Goal: Information Seeking & Learning: Learn about a topic

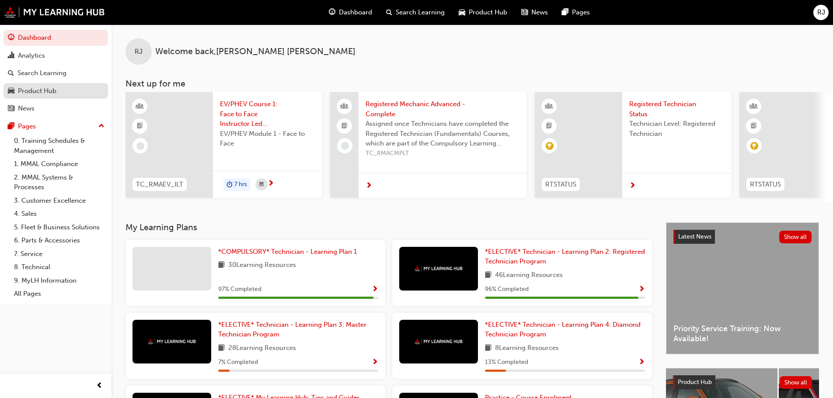
click at [46, 96] on div "Product Hub" at bounding box center [56, 91] width 96 height 11
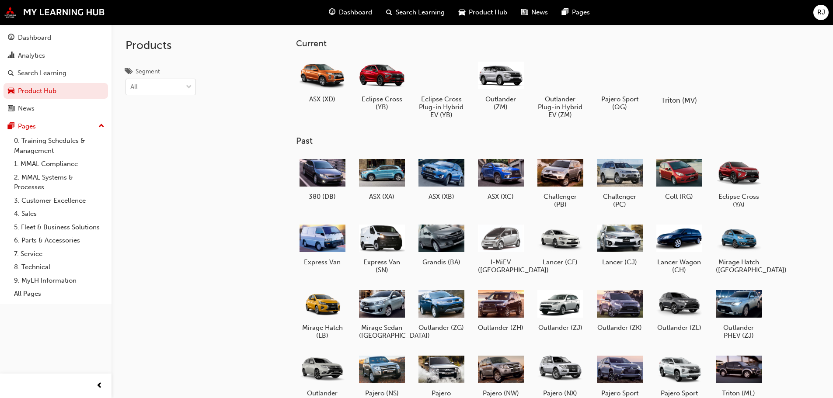
click at [694, 80] on div at bounding box center [679, 75] width 49 height 35
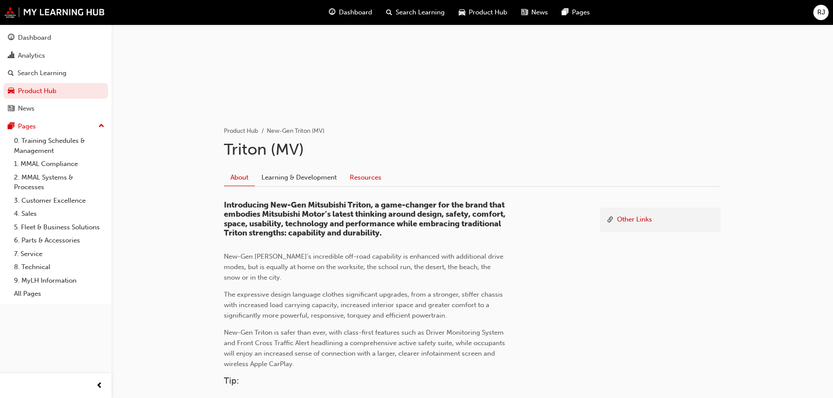
click at [355, 183] on link "Resources" at bounding box center [365, 177] width 45 height 17
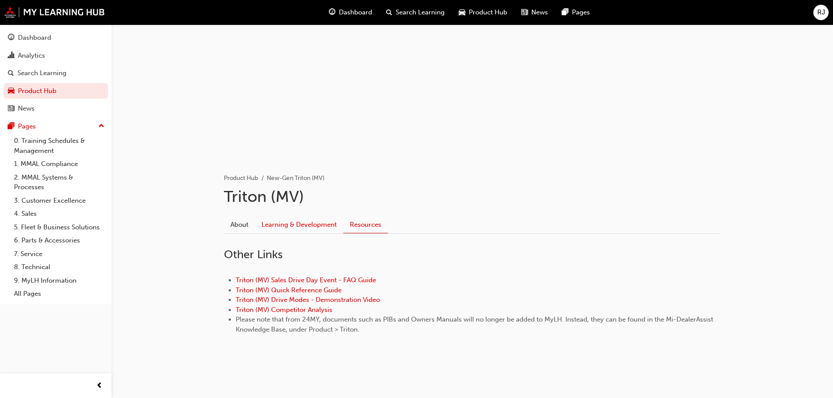
click at [314, 226] on link "Learning & Development" at bounding box center [299, 225] width 88 height 17
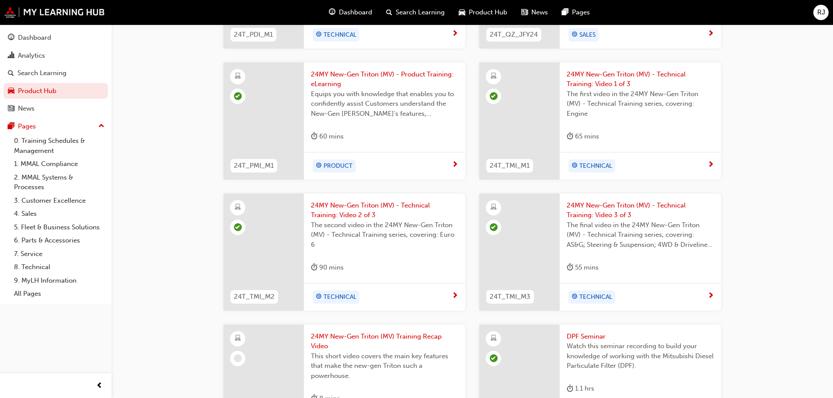
scroll to position [710, 0]
